Goal: Task Accomplishment & Management: Complete application form

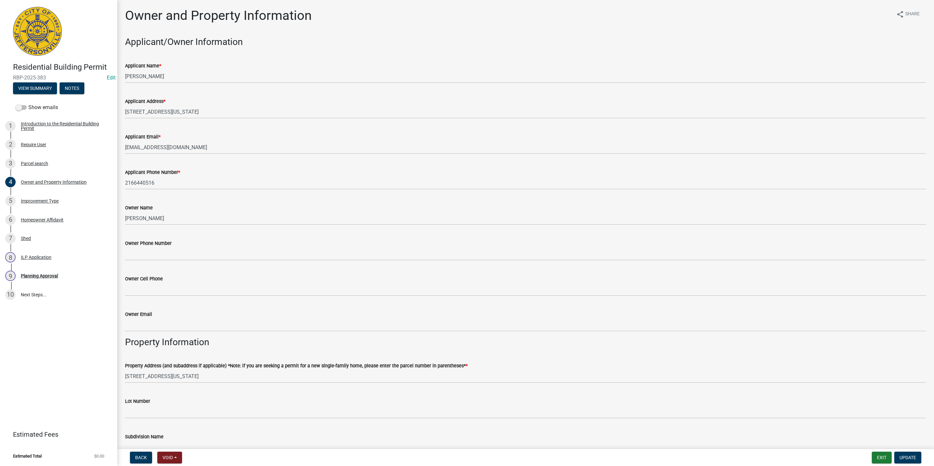
scroll to position [49, 0]
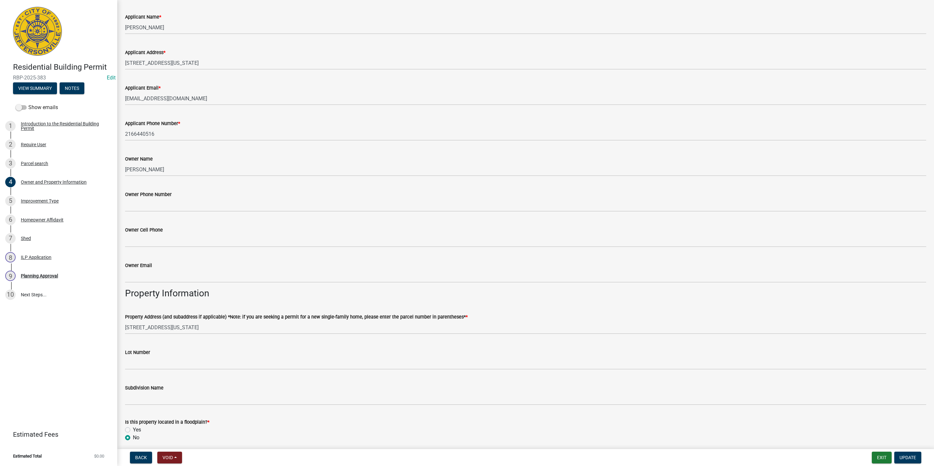
click at [173, 350] on div "Lot Number" at bounding box center [525, 352] width 801 height 8
click at [169, 359] on input "Lot Number" at bounding box center [525, 362] width 801 height 13
type input "29"
click at [172, 390] on div "Subdivision Name" at bounding box center [525, 388] width 801 height 8
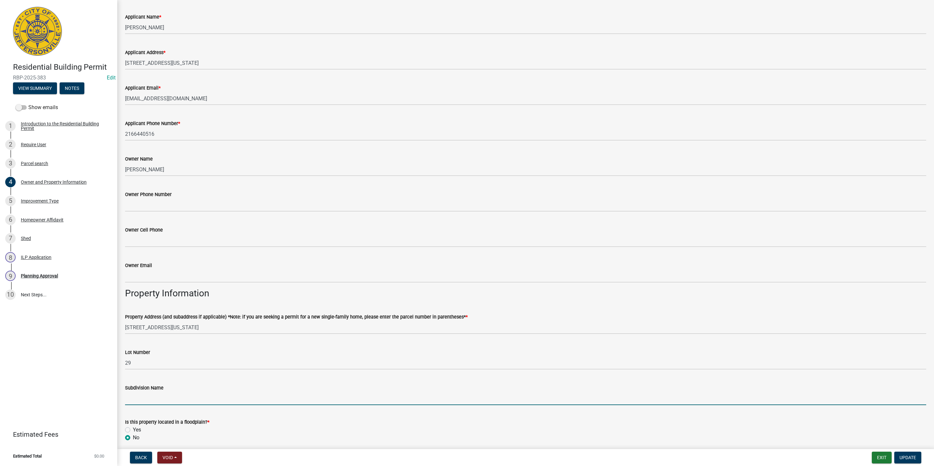
click at [167, 395] on input "Subdivision Name" at bounding box center [525, 398] width 801 height 13
type input "Springdale"
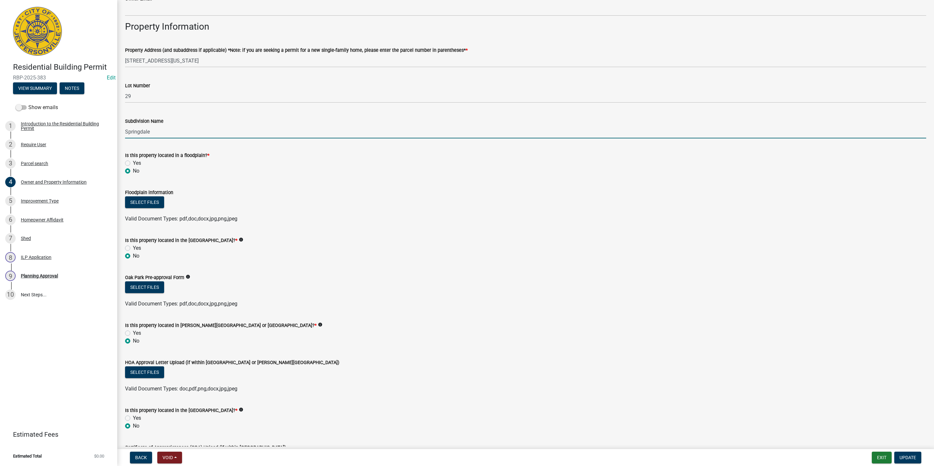
scroll to position [378, 0]
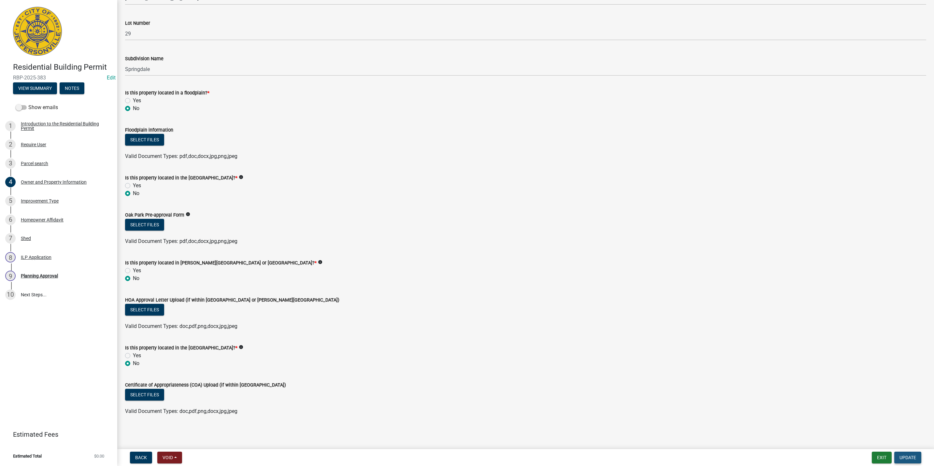
click at [900, 456] on span "Update" at bounding box center [907, 457] width 17 height 5
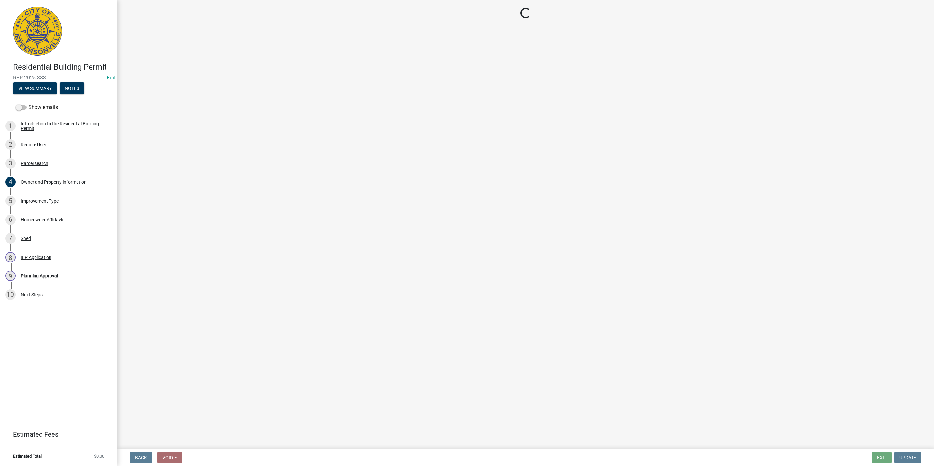
scroll to position [0, 0]
click at [43, 204] on div "5 Improvement Type" at bounding box center [56, 201] width 102 height 10
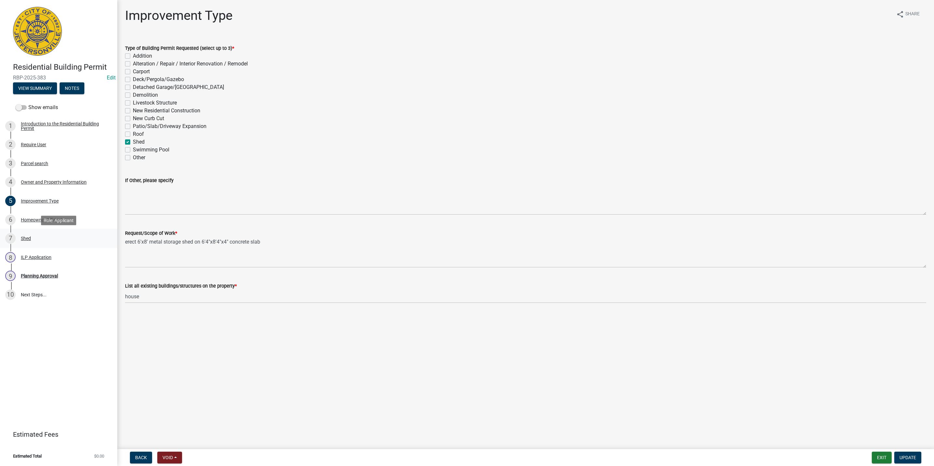
click at [25, 240] on div "Shed" at bounding box center [26, 238] width 10 height 5
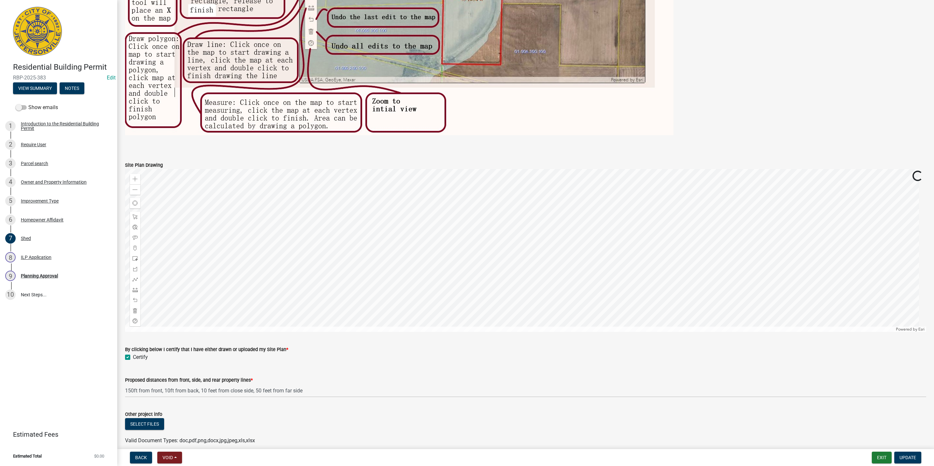
scroll to position [360, 0]
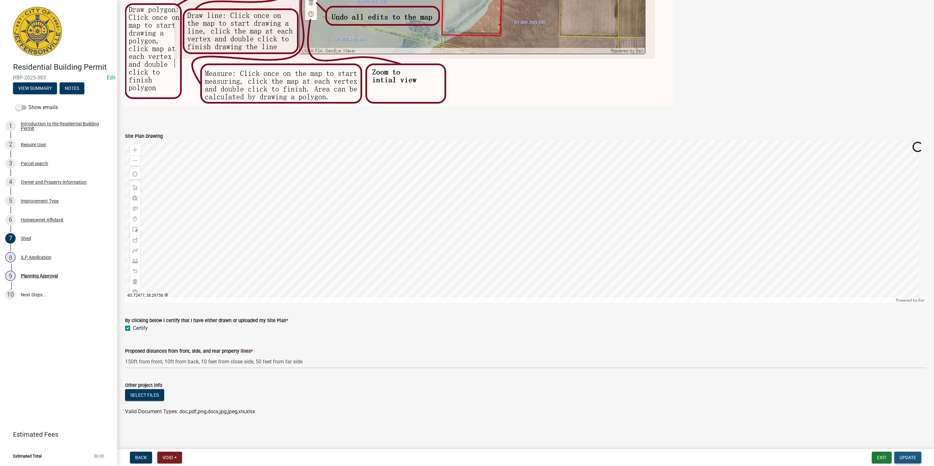
click at [905, 455] on span "Update" at bounding box center [907, 457] width 17 height 5
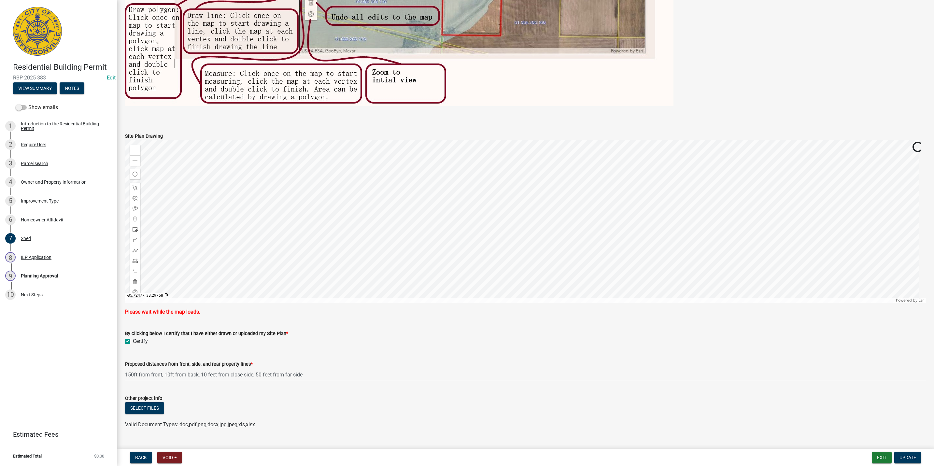
click at [314, 344] on div "Certify" at bounding box center [525, 341] width 801 height 8
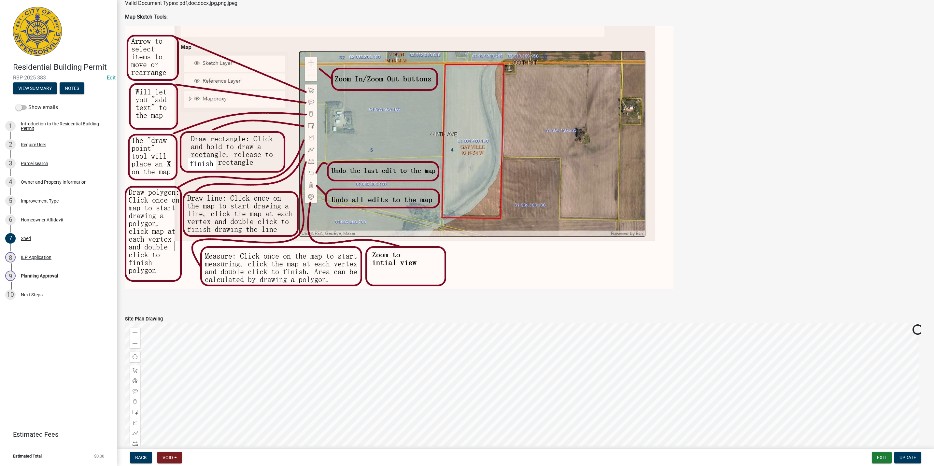
scroll to position [342, 0]
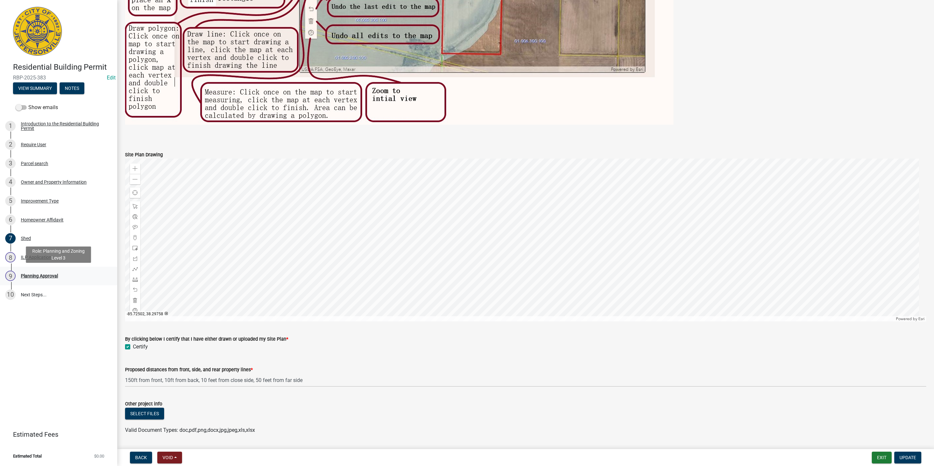
click at [57, 275] on div "Planning Approval" at bounding box center [39, 275] width 37 height 5
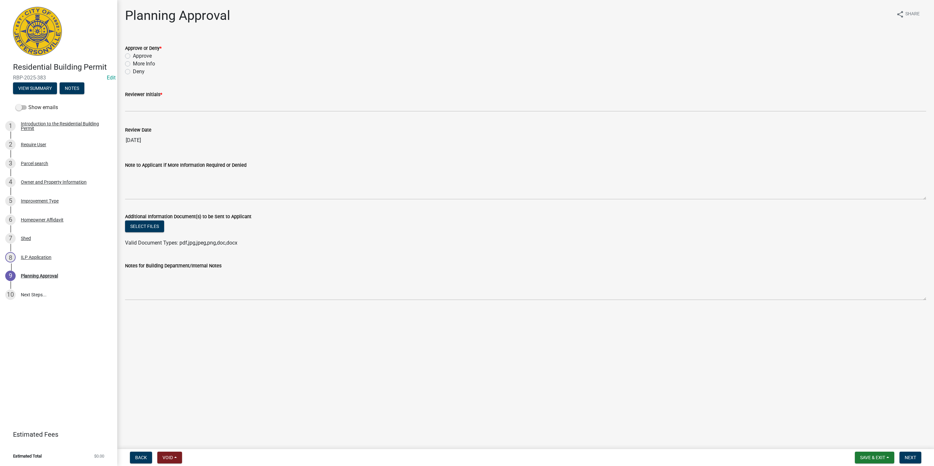
click at [145, 57] on label "Approve" at bounding box center [142, 56] width 19 height 8
click at [137, 56] on input "Approve" at bounding box center [135, 54] width 4 height 4
radio input "true"
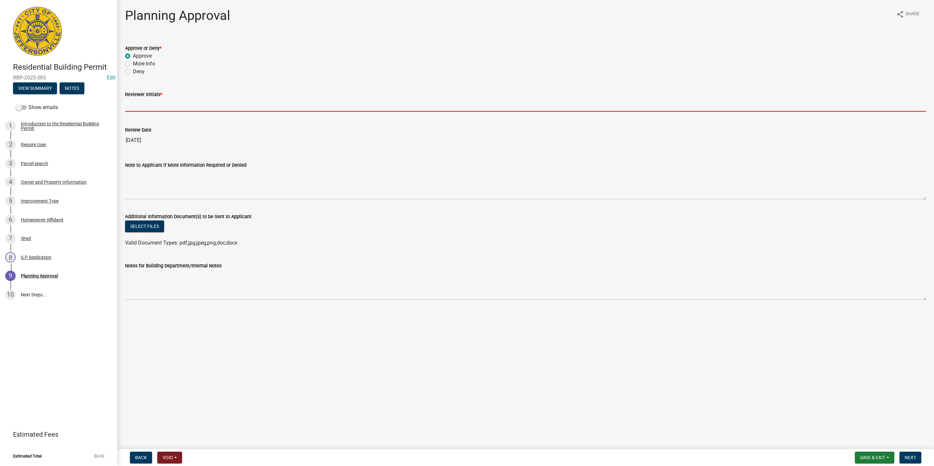
click at [153, 110] on input "Reviewer Initials *" at bounding box center [525, 104] width 801 height 13
click at [151, 103] on input "Reviewer Initials *" at bounding box center [525, 104] width 801 height 13
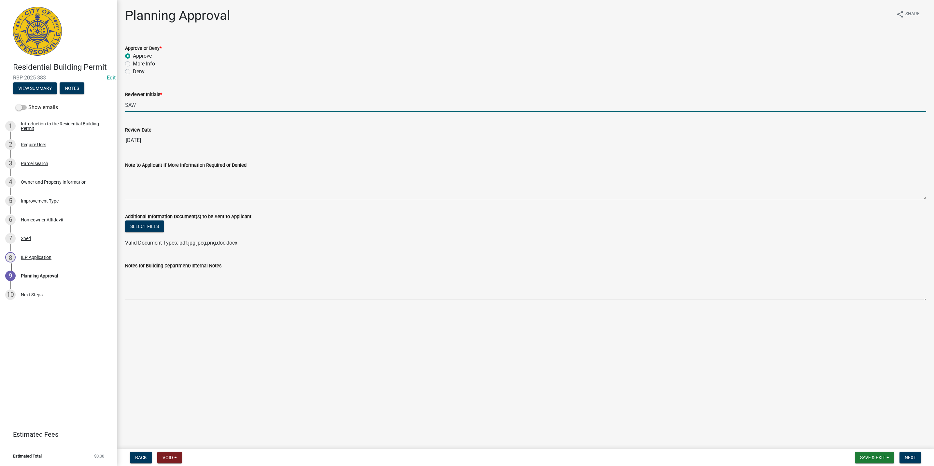
type input "SAW"
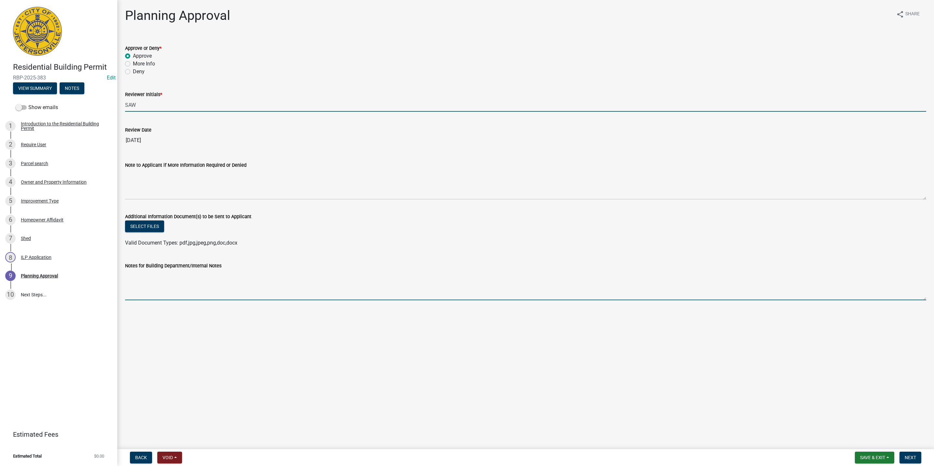
click at [175, 286] on textarea "Notes for Building Department/Internal Notes" at bounding box center [525, 285] width 801 height 31
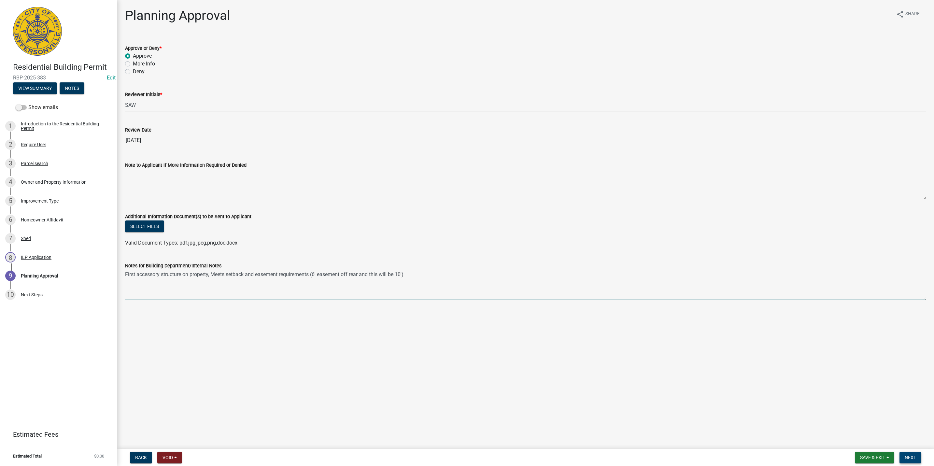
type textarea "First accessory structure on property, Meets setback and easement requirements …"
click at [913, 455] on span "Next" at bounding box center [909, 457] width 11 height 5
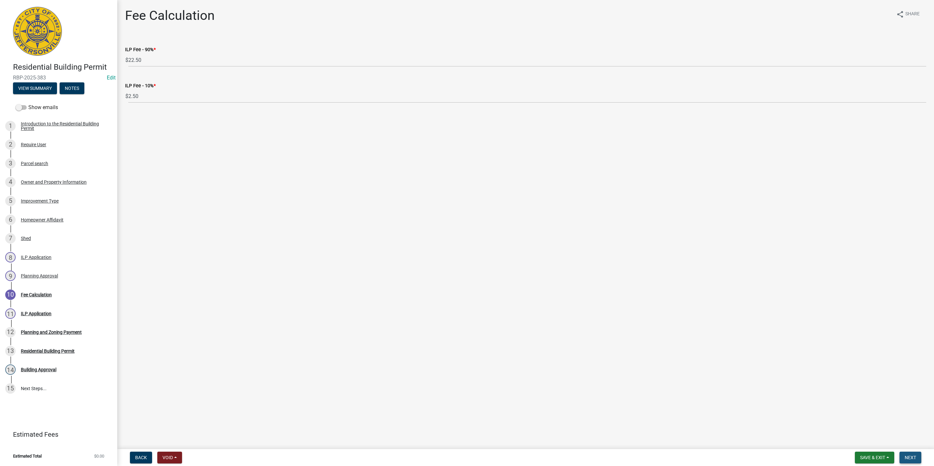
click at [912, 453] on button "Next" at bounding box center [910, 458] width 22 height 12
select select "3: 3"
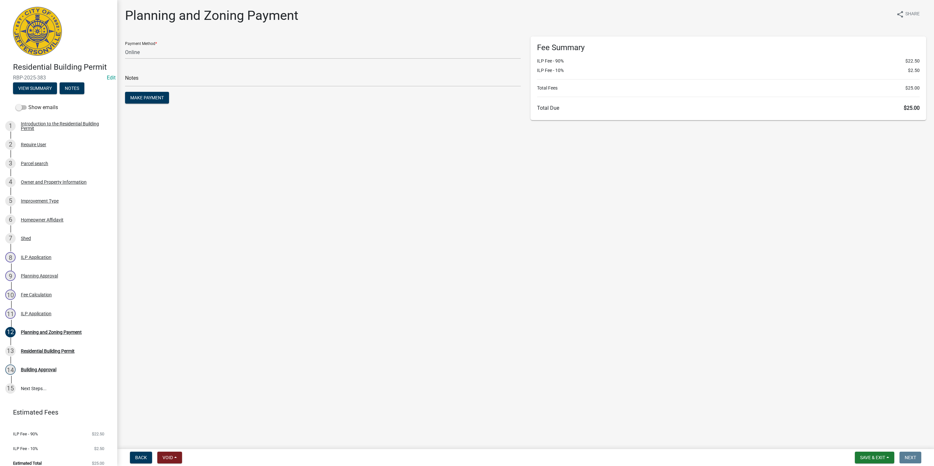
click at [860, 450] on nav "Back Void Withdraw Lock Expire Void Save & Exit Save Save & Exit Next" at bounding box center [525, 457] width 816 height 17
click at [864, 456] on span "Save & Exit" at bounding box center [872, 457] width 25 height 5
click at [865, 442] on button "Save & Exit" at bounding box center [868, 441] width 52 height 16
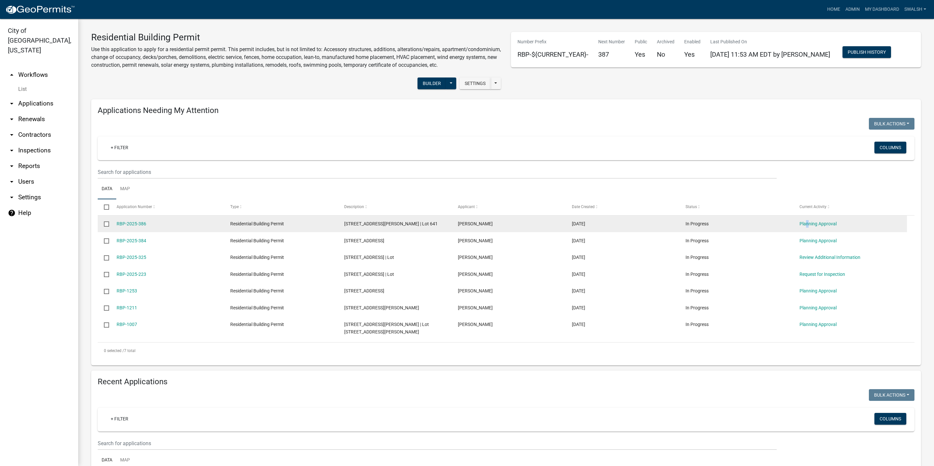
click at [805, 228] on div "Planning Approval" at bounding box center [849, 223] width 101 height 7
drag, startPoint x: 818, startPoint y: 234, endPoint x: 820, endPoint y: 230, distance: 5.0
click at [819, 228] on div "Planning Approval" at bounding box center [849, 223] width 101 height 7
click at [820, 226] on link "Planning Approval" at bounding box center [817, 223] width 37 height 5
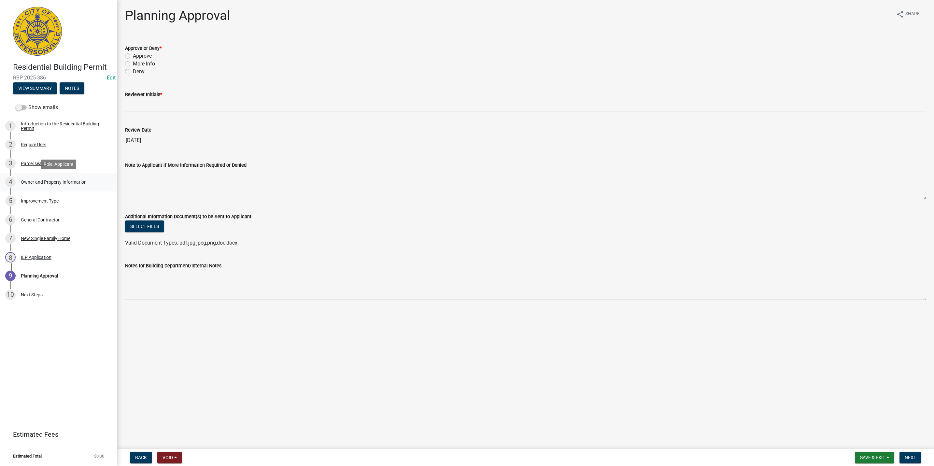
click at [39, 189] on link "4 Owner and Property Information" at bounding box center [58, 182] width 117 height 19
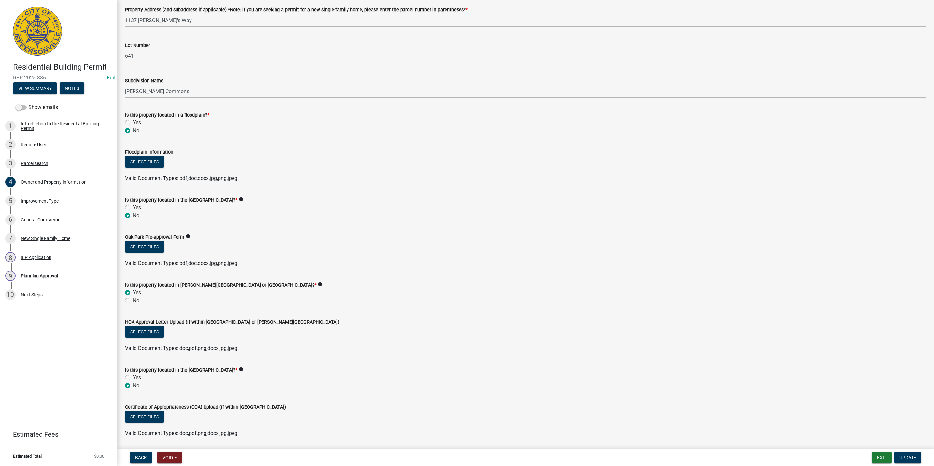
scroll to position [378, 0]
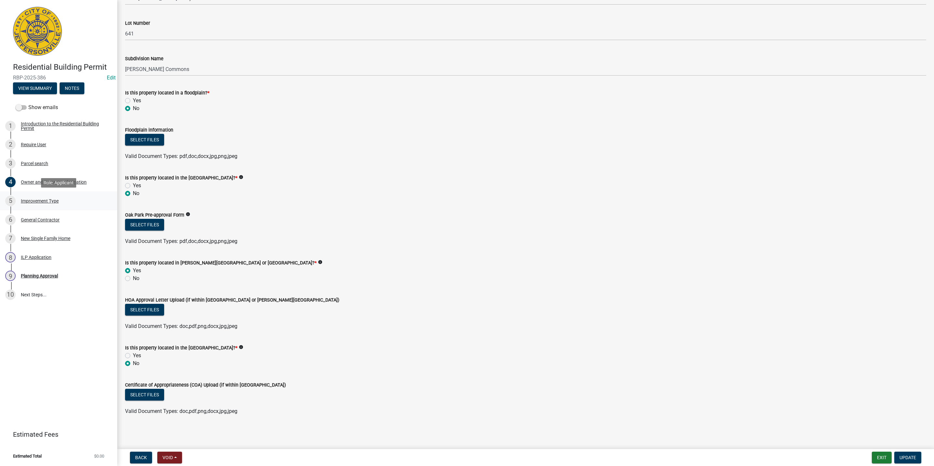
click at [32, 199] on div "Improvement Type" at bounding box center [40, 201] width 38 height 5
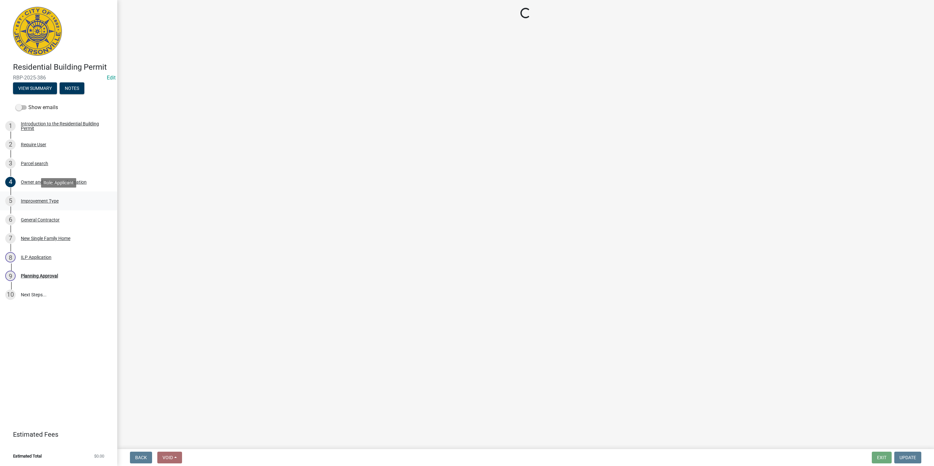
scroll to position [0, 0]
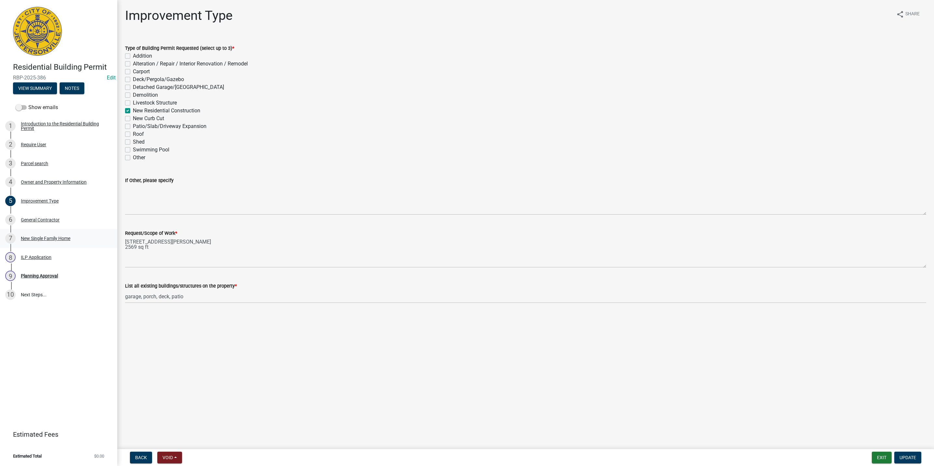
click at [66, 242] on div "7 New Single Family Home" at bounding box center [56, 238] width 102 height 10
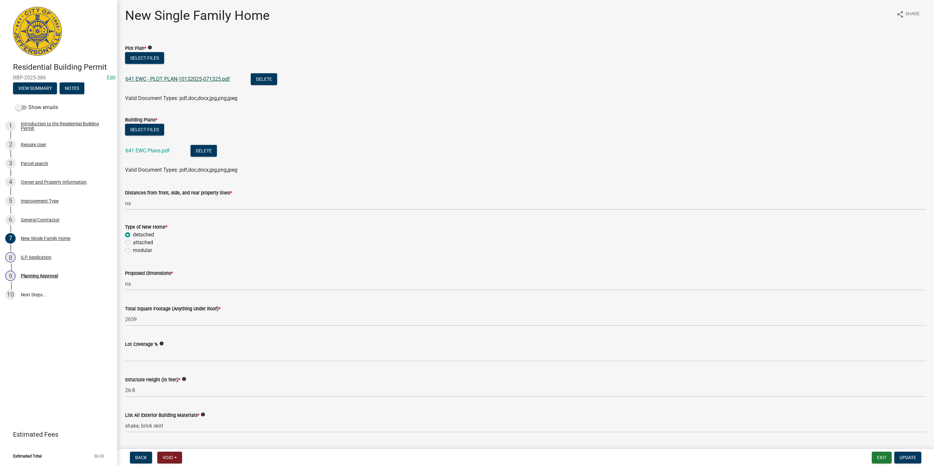
click at [198, 80] on link "641 EWC - PLOT PLAN-10132025-071325.pdf" at bounding box center [177, 79] width 105 height 6
click at [57, 272] on div "9 Planning Approval" at bounding box center [56, 276] width 102 height 10
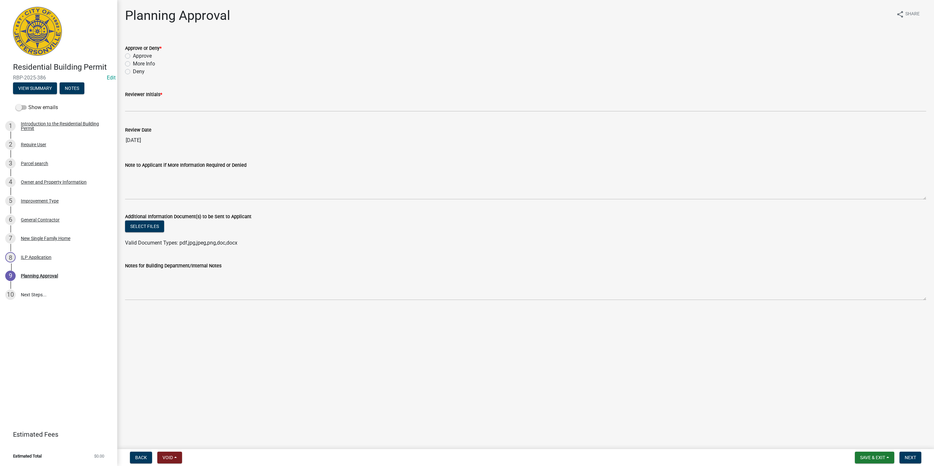
click at [133, 56] on label "Approve" at bounding box center [142, 56] width 19 height 8
click at [133, 56] on input "Approve" at bounding box center [135, 54] width 4 height 4
radio input "true"
click at [139, 97] on div "Reviewer Initials *" at bounding box center [525, 95] width 801 height 8
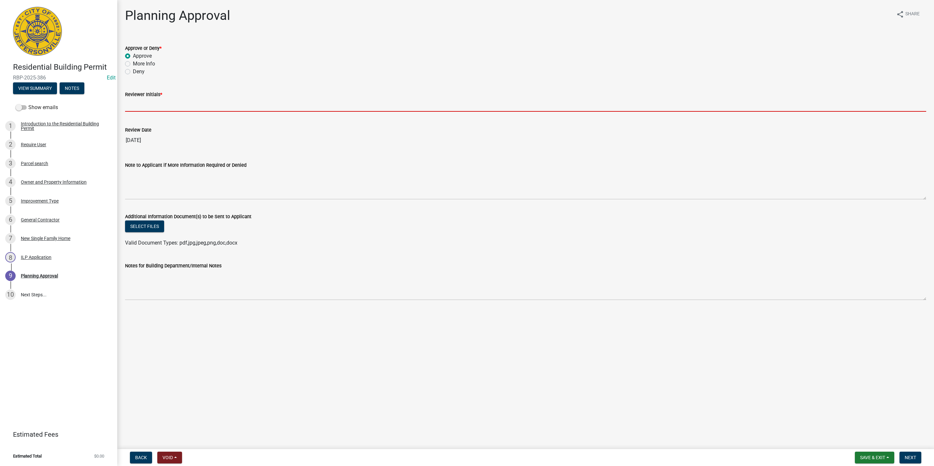
drag, startPoint x: 139, startPoint y: 97, endPoint x: 140, endPoint y: 102, distance: 5.0
click at [140, 102] on input "Reviewer Initials *" at bounding box center [525, 104] width 801 height 13
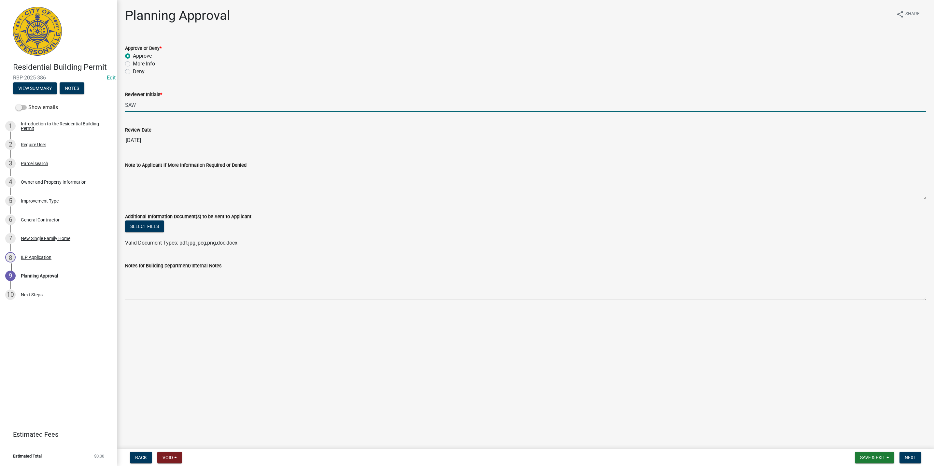
type input "SAW"
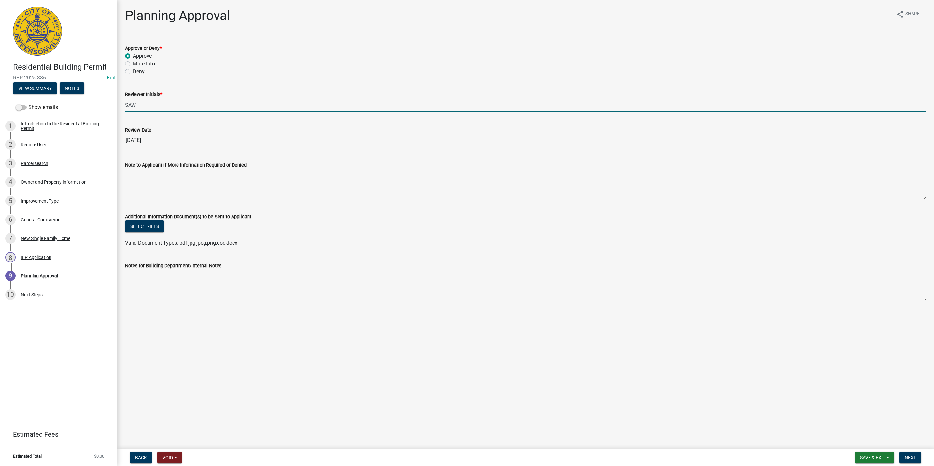
drag, startPoint x: 206, startPoint y: 272, endPoint x: 202, endPoint y: 272, distance: 3.6
click at [202, 272] on textarea "Notes for Building Department/Internal Notes" at bounding box center [525, 285] width 801 height 31
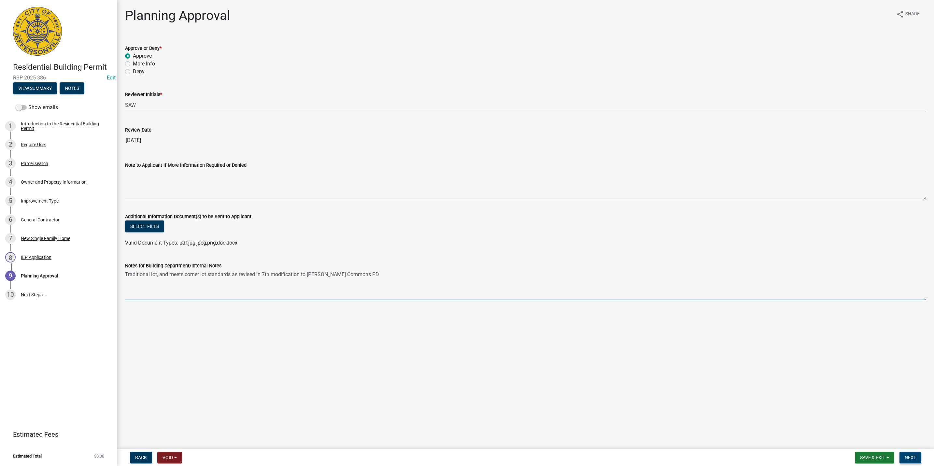
type textarea "Traditional lot, and meets corner lot standards as revised in 7th modification …"
click at [903, 458] on button "Next" at bounding box center [910, 458] width 22 height 12
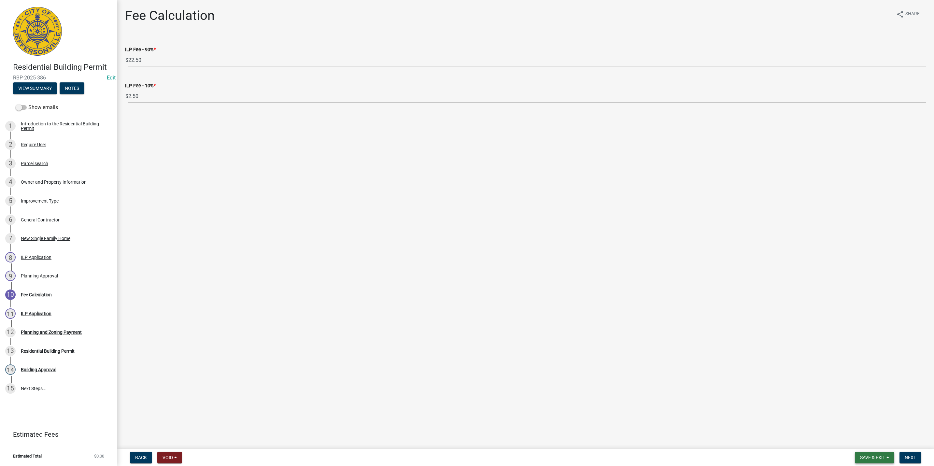
click at [884, 453] on button "Save & Exit" at bounding box center [874, 458] width 39 height 12
click at [841, 311] on main "Fee Calculation share Share ILP Fee - 90% * $ 22.50 ILP Fee - 10% * $ 2.50" at bounding box center [525, 223] width 816 height 446
click at [910, 459] on span "Next" at bounding box center [909, 457] width 11 height 5
select select "3: 3"
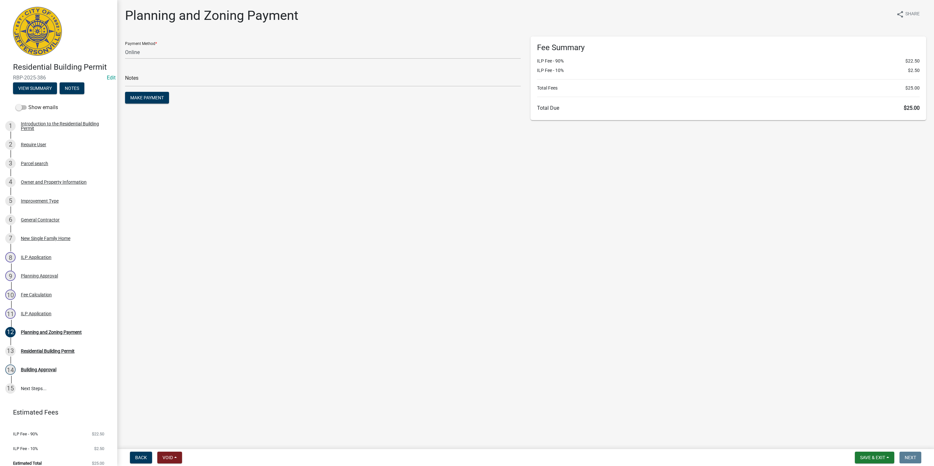
click at [619, 385] on main "Planning and Zoning Payment share Share Payment Method * Credit Card POS Check …" at bounding box center [525, 223] width 816 height 446
click at [888, 457] on button "Save & Exit" at bounding box center [874, 458] width 39 height 12
click at [872, 450] on div "Save Save & Exit" at bounding box center [868, 433] width 52 height 36
click at [870, 444] on button "Save & Exit" at bounding box center [868, 441] width 52 height 16
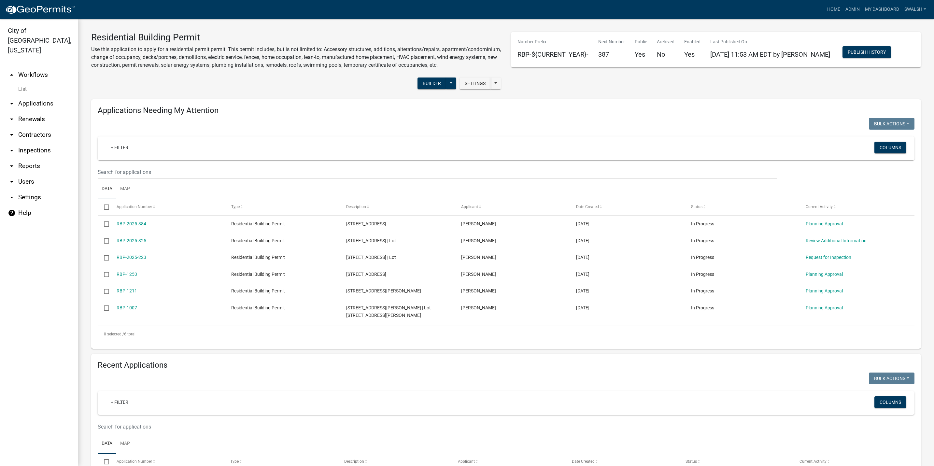
click at [45, 97] on link "arrow_drop_down Applications" at bounding box center [39, 104] width 78 height 16
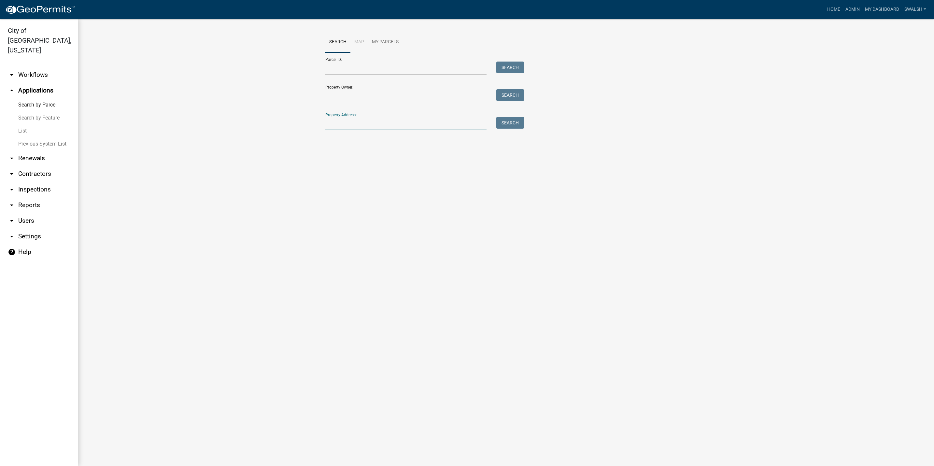
click at [352, 126] on input "Property Address:" at bounding box center [405, 123] width 161 height 13
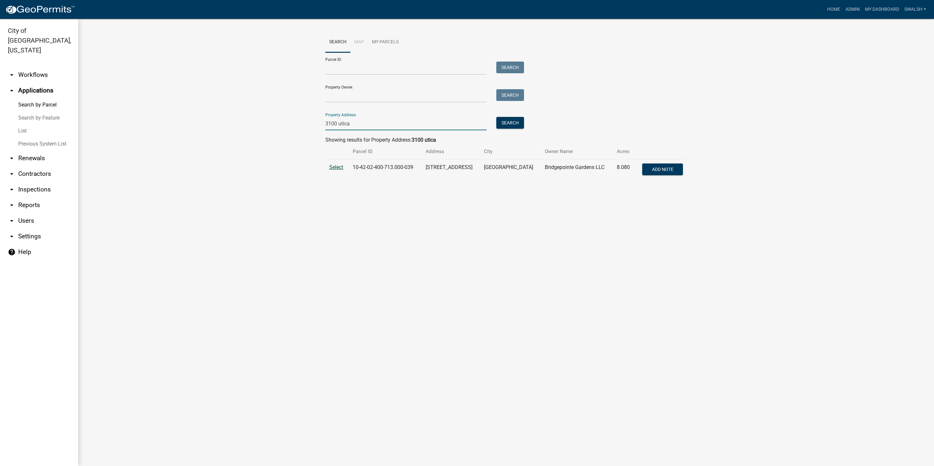
type input "3100 utica"
click at [337, 168] on span "Select" at bounding box center [336, 167] width 14 height 6
